Goal: Find contact information: Find contact information

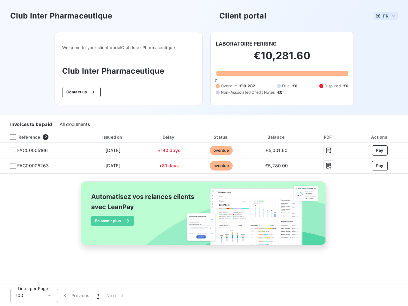
click at [386, 16] on span "FR" at bounding box center [385, 15] width 5 height 5
click at [81, 92] on button "Contact us" at bounding box center [81, 92] width 39 height 10
